Goal: Contribute content

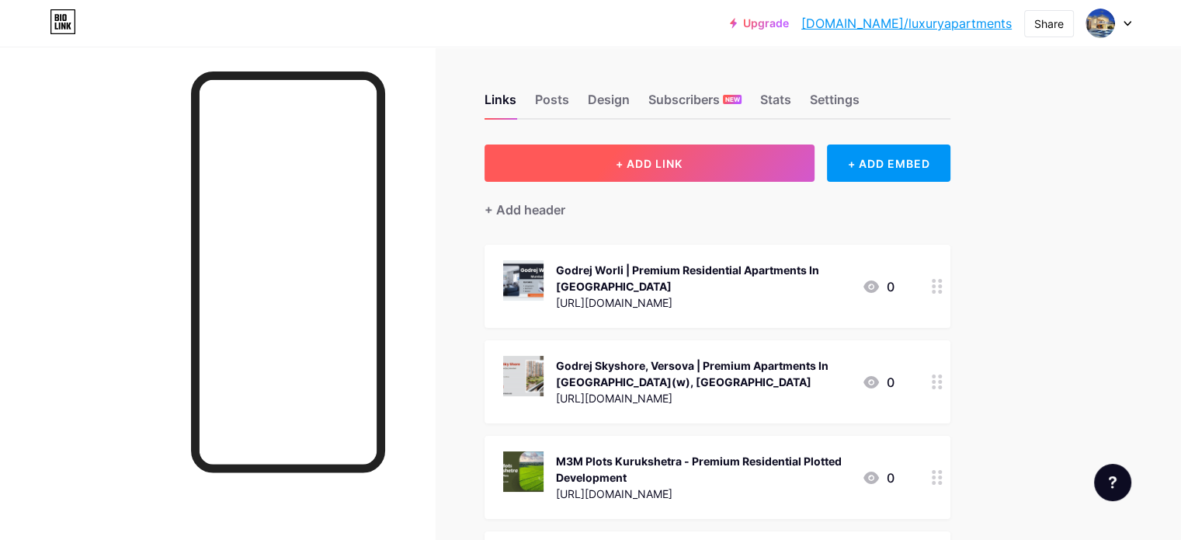
click at [752, 179] on button "+ ADD LINK" at bounding box center [650, 162] width 330 height 37
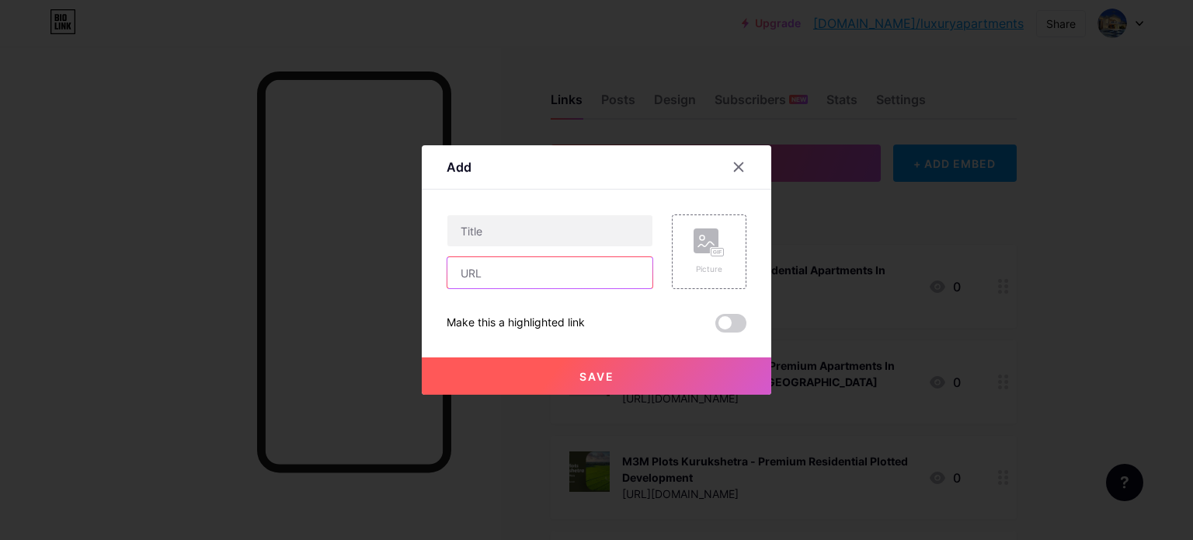
click at [480, 273] on input "text" at bounding box center [549, 272] width 205 height 31
paste input "[URL][PERSON_NAME][DOMAIN_NAME][PERSON_NAME]"
type input "[URL][PERSON_NAME][DOMAIN_NAME][PERSON_NAME]"
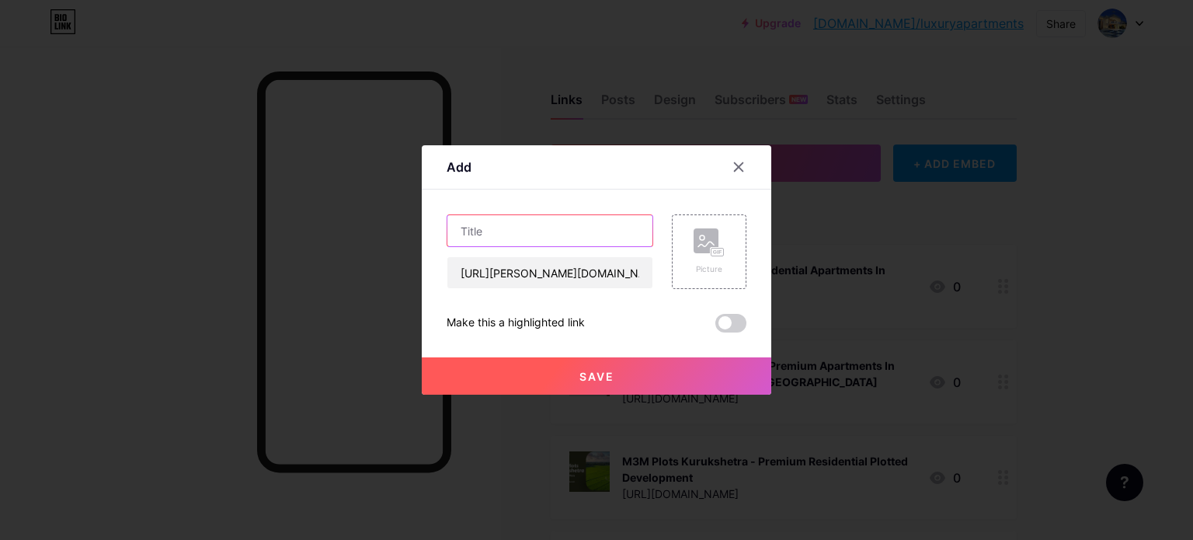
click at [513, 228] on input "text" at bounding box center [549, 230] width 205 height 31
paste input "[PERSON_NAME] – Upcoming Residential ProjectsIn [GEOGRAPHIC_DATA]"
type input "[PERSON_NAME] – Upcoming Residential ProjectsIn [GEOGRAPHIC_DATA]"
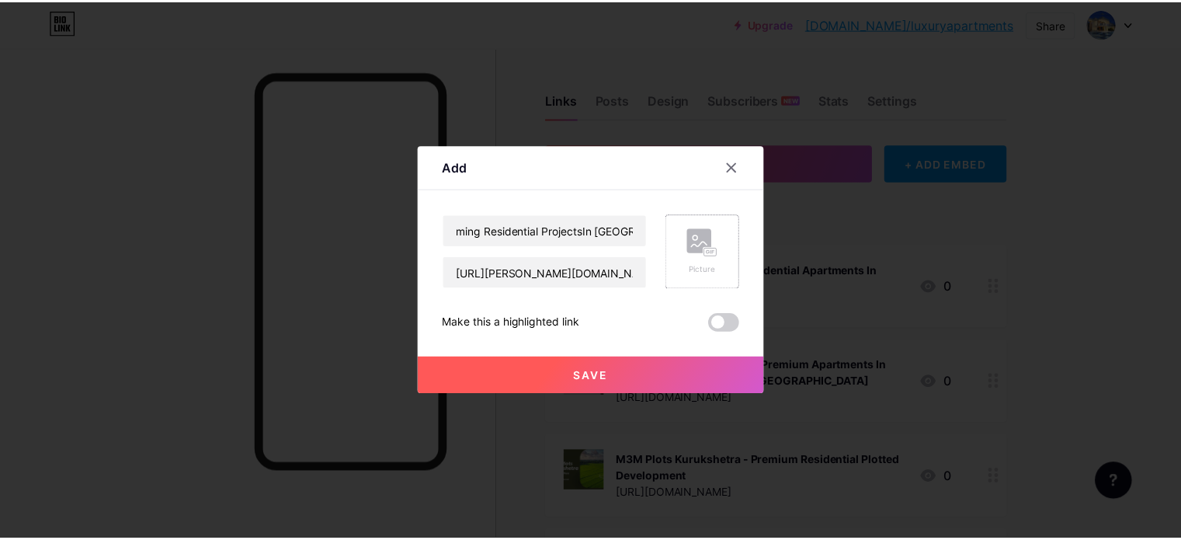
scroll to position [0, 0]
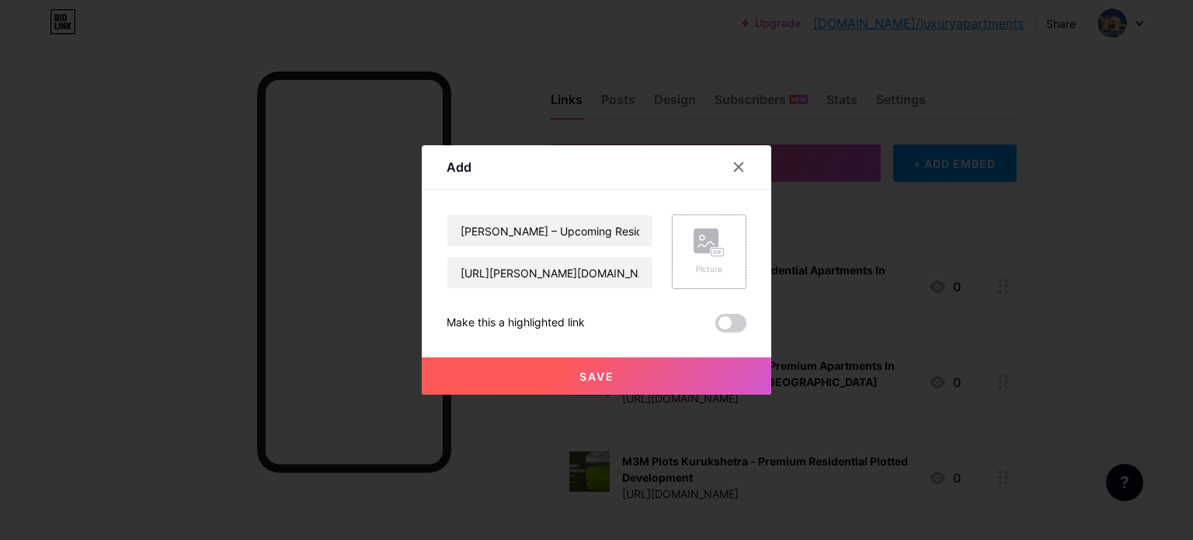
click at [713, 251] on icon at bounding box center [715, 252] width 4 height 4
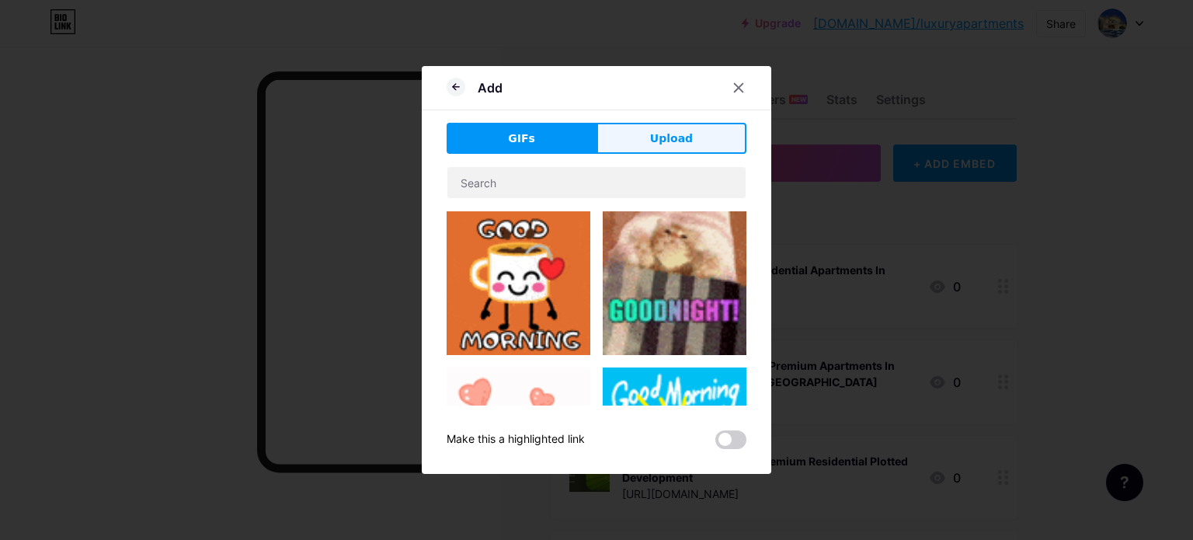
click at [677, 142] on span "Upload" at bounding box center [671, 138] width 43 height 16
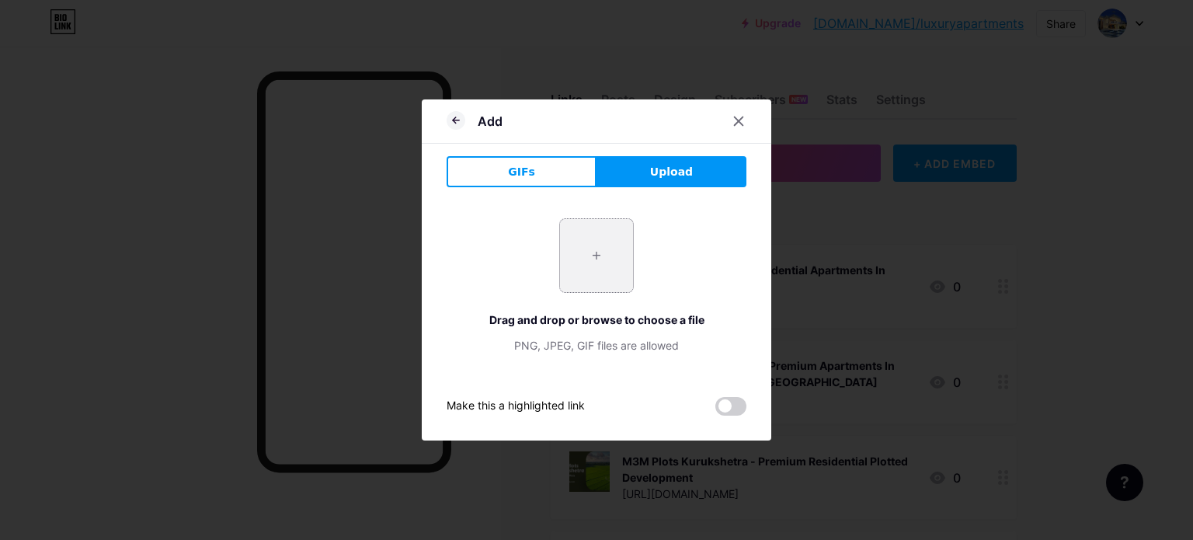
drag, startPoint x: 671, startPoint y: 168, endPoint x: 587, endPoint y: 244, distance: 112.7
click at [606, 232] on div "GIFs Upload Content YouTube Play YouTube video without leaving your page. ADD V…" at bounding box center [596, 285] width 300 height 259
click at [580, 252] on input "file" at bounding box center [596, 255] width 73 height 73
type input "C:\fakepath\1.jpg"
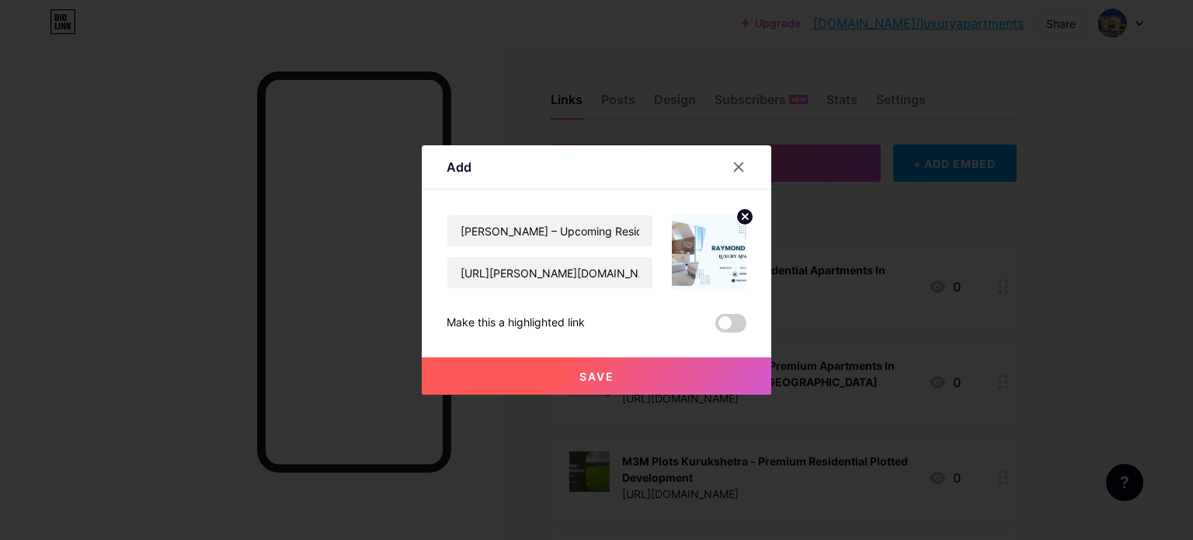
click at [581, 372] on span "Save" at bounding box center [596, 376] width 35 height 13
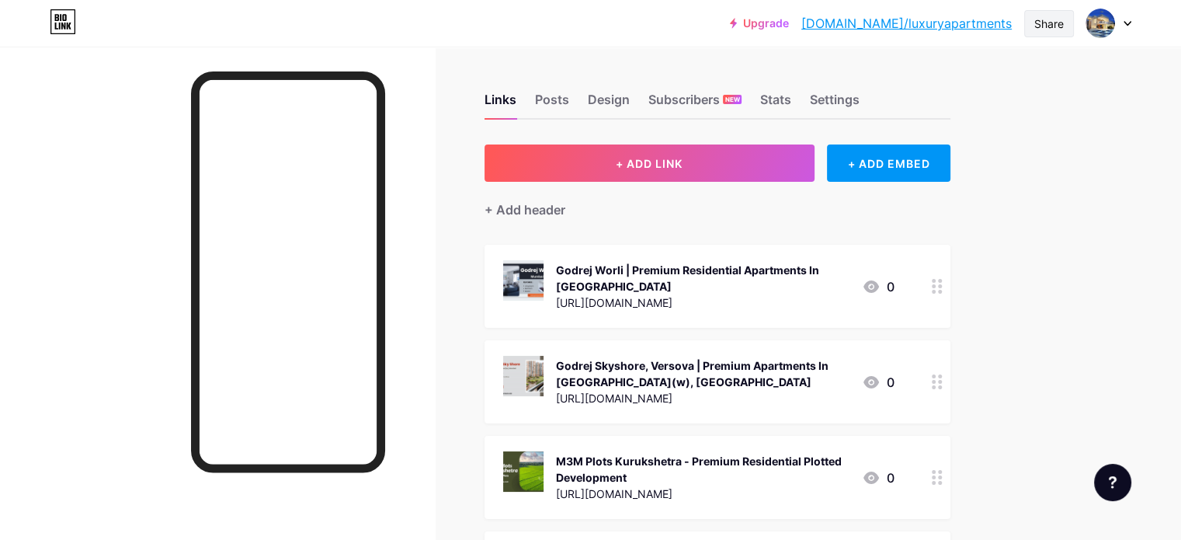
click at [1044, 23] on div "Share" at bounding box center [1049, 24] width 30 height 16
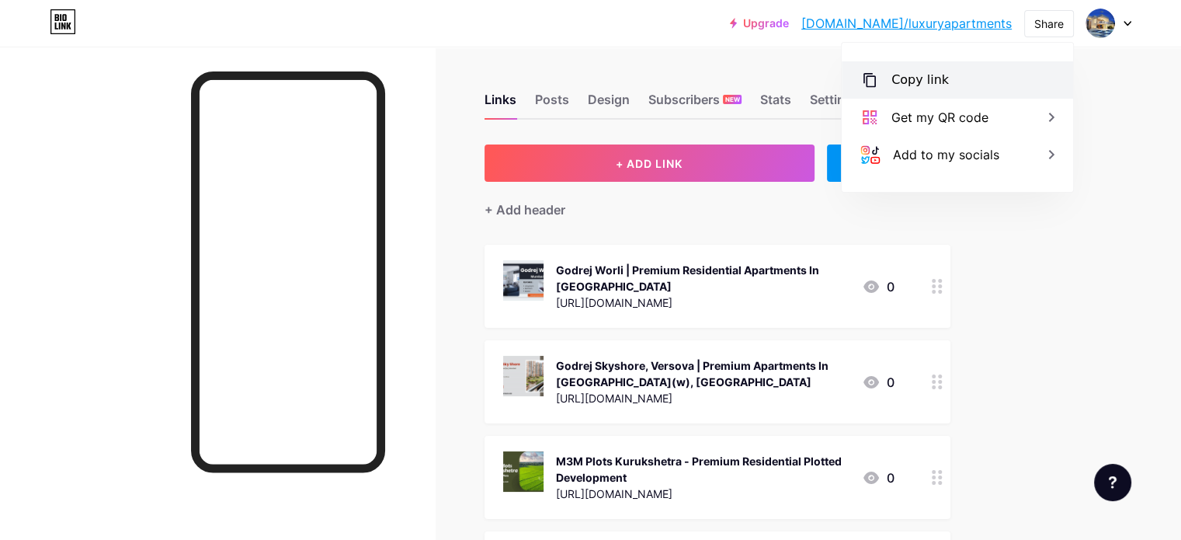
click at [928, 76] on div "Copy link" at bounding box center [919, 80] width 57 height 19
